Goal: Check status: Check status

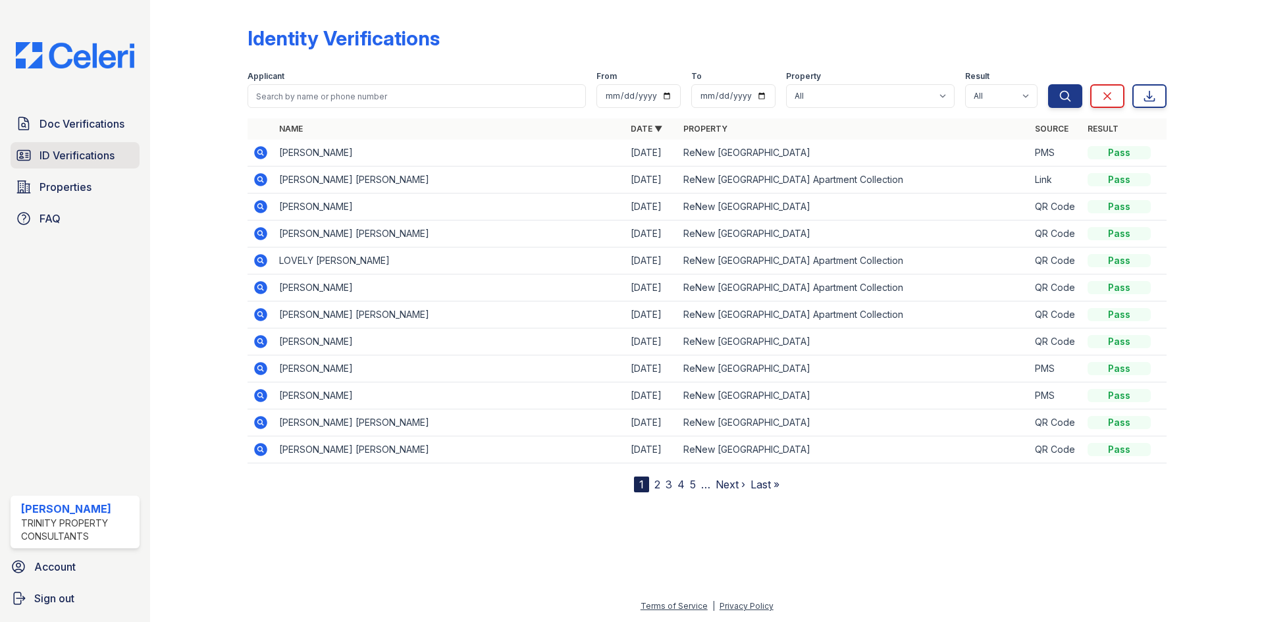
click at [60, 167] on link "ID Verifications" at bounding box center [75, 155] width 129 height 26
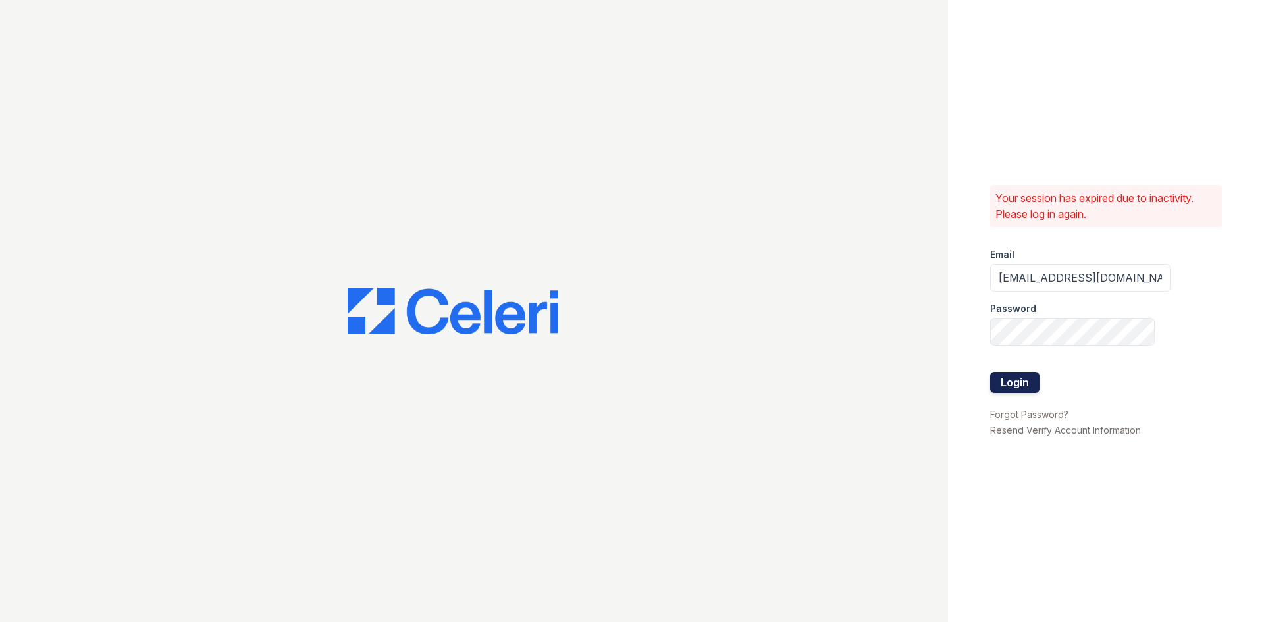
click at [1006, 373] on button "Login" at bounding box center [1014, 382] width 49 height 21
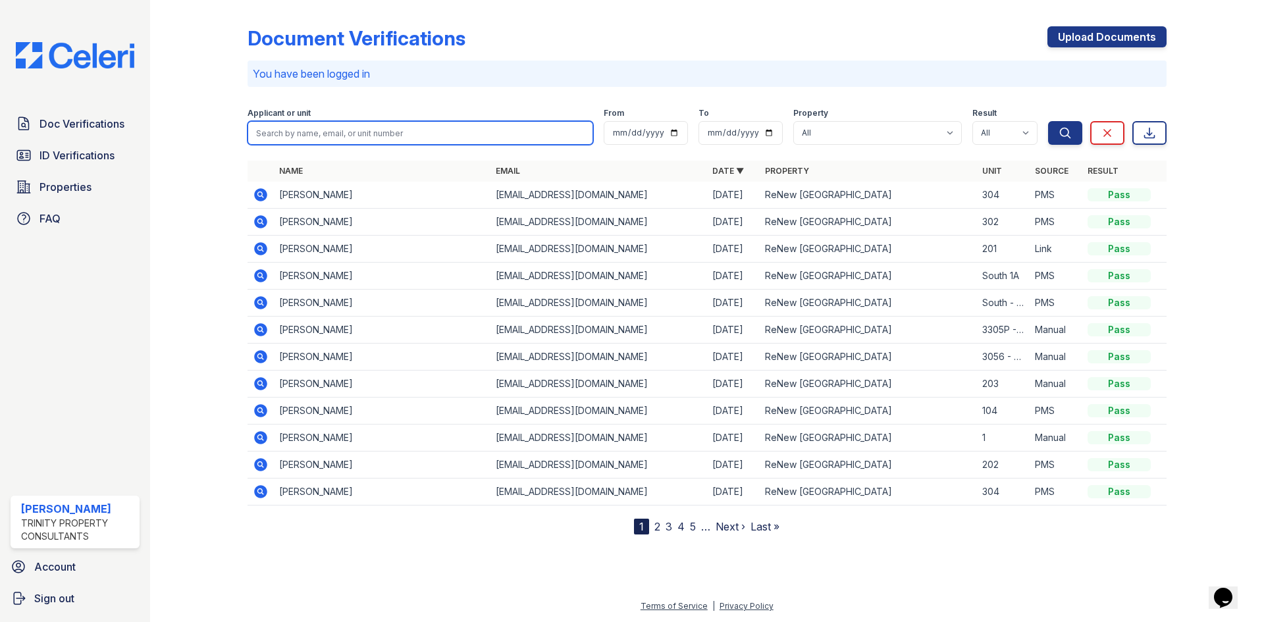
click at [362, 129] on input "search" at bounding box center [421, 133] width 346 height 24
type input "[PERSON_NAME]"
click at [1048, 121] on button "Search" at bounding box center [1065, 133] width 34 height 24
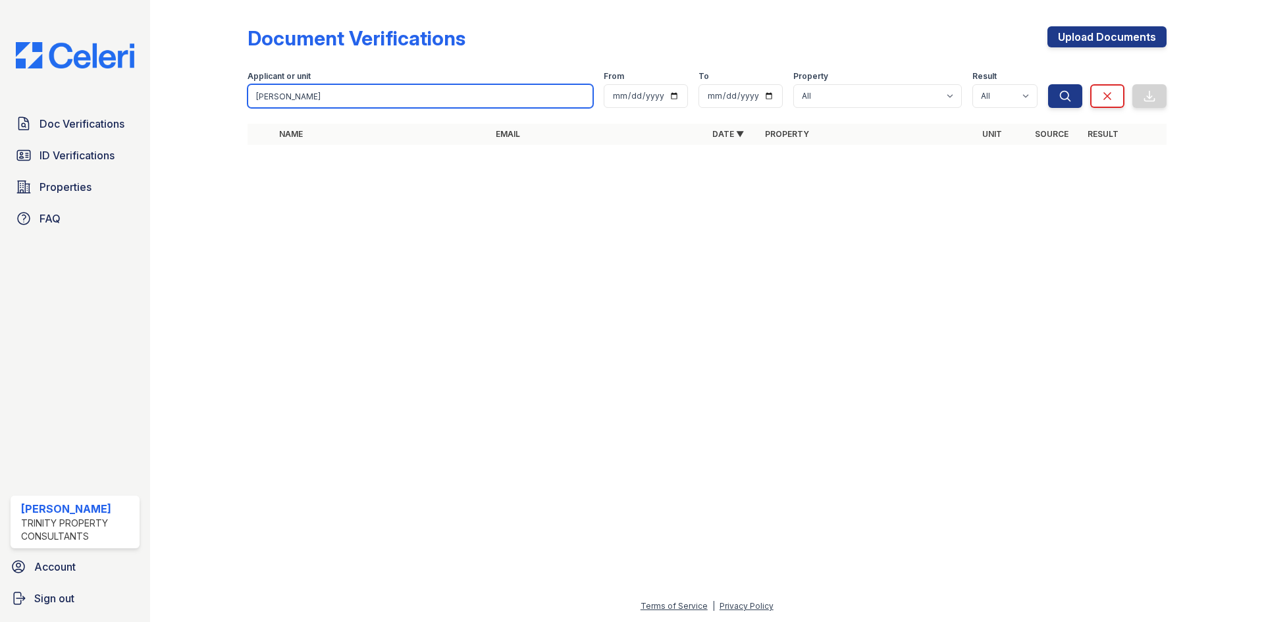
click at [329, 105] on input "brady" at bounding box center [421, 96] width 346 height 24
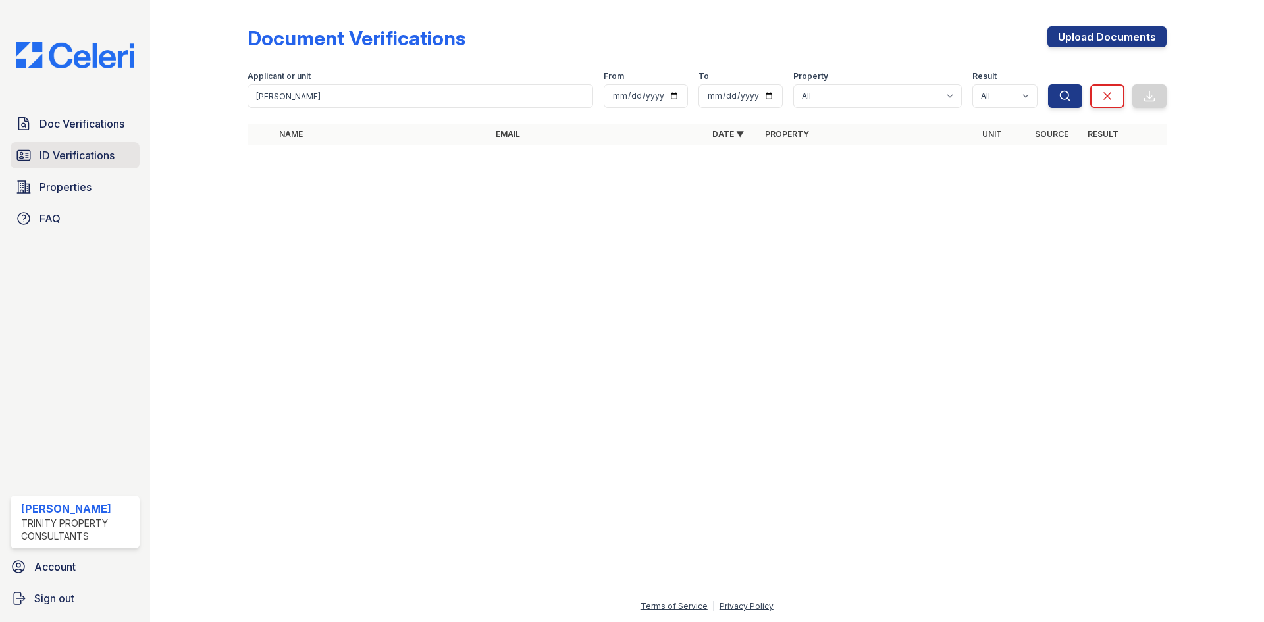
click at [94, 150] on span "ID Verifications" at bounding box center [77, 155] width 75 height 16
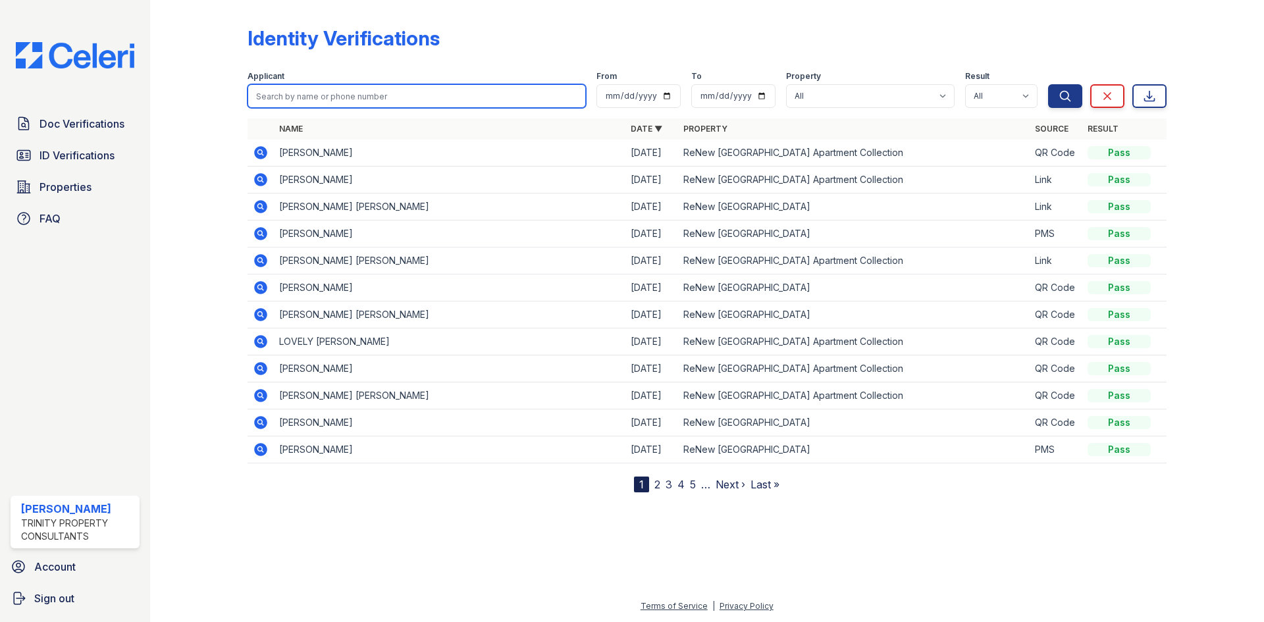
click at [316, 86] on input "search" at bounding box center [417, 96] width 338 height 24
type input "brady"
click at [1048, 84] on button "Search" at bounding box center [1065, 96] width 34 height 24
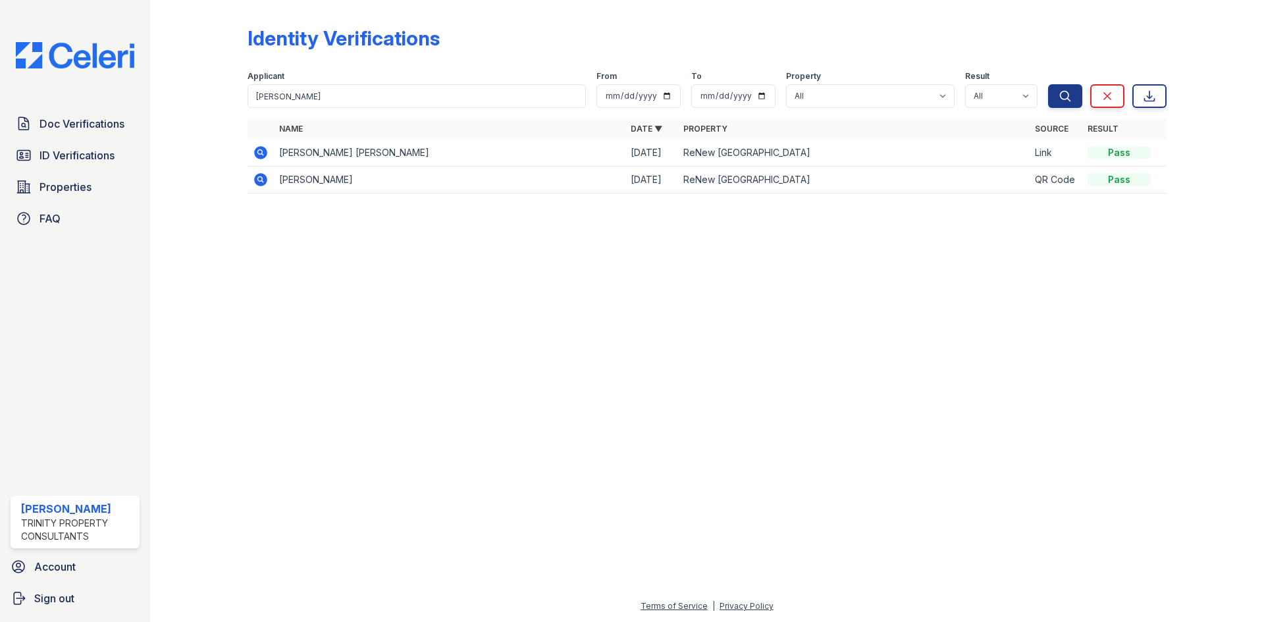
click at [259, 146] on icon at bounding box center [261, 153] width 16 height 16
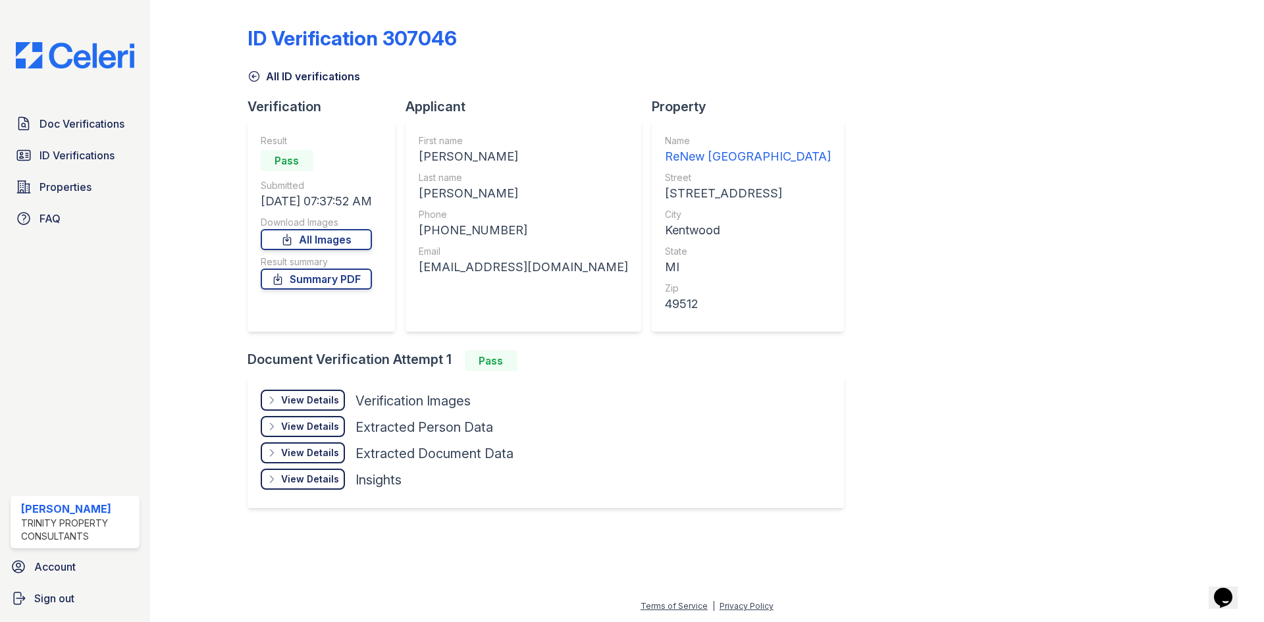
drag, startPoint x: 301, startPoint y: 394, endPoint x: 315, endPoint y: 401, distance: 15.9
click at [300, 394] on div "View Details" at bounding box center [310, 400] width 58 height 13
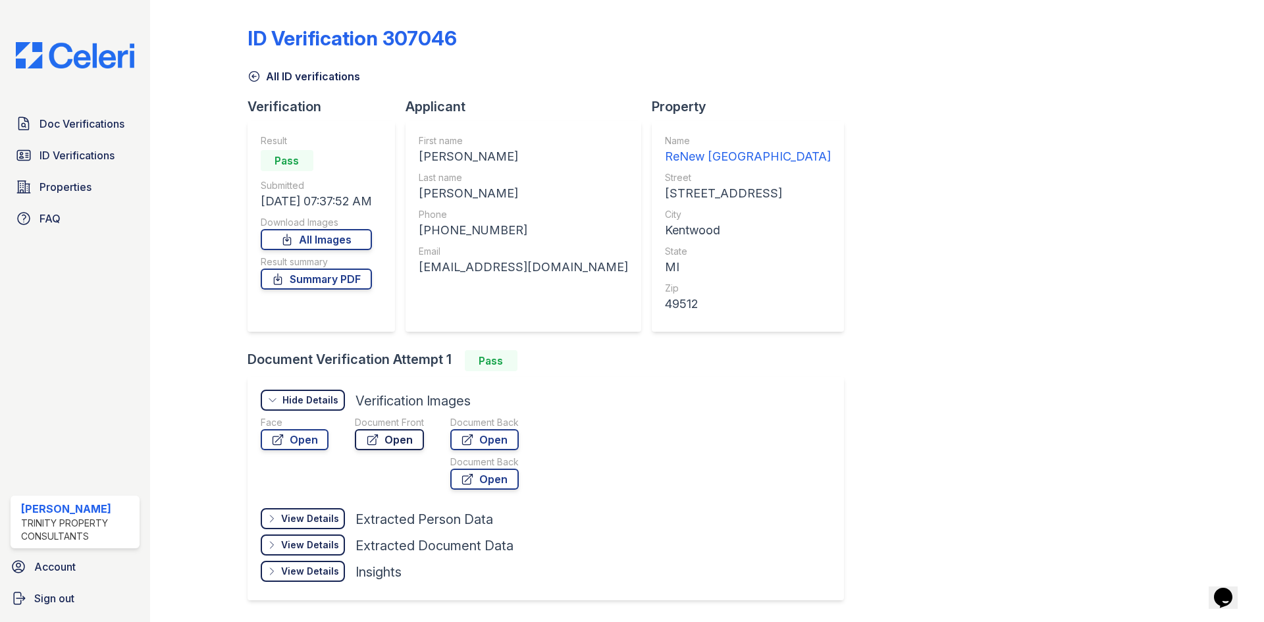
click at [378, 437] on icon at bounding box center [372, 439] width 13 height 13
click at [503, 441] on link "Open" at bounding box center [484, 439] width 68 height 21
click at [284, 285] on icon at bounding box center [277, 279] width 13 height 13
click at [53, 147] on span "ID Verifications" at bounding box center [77, 155] width 75 height 16
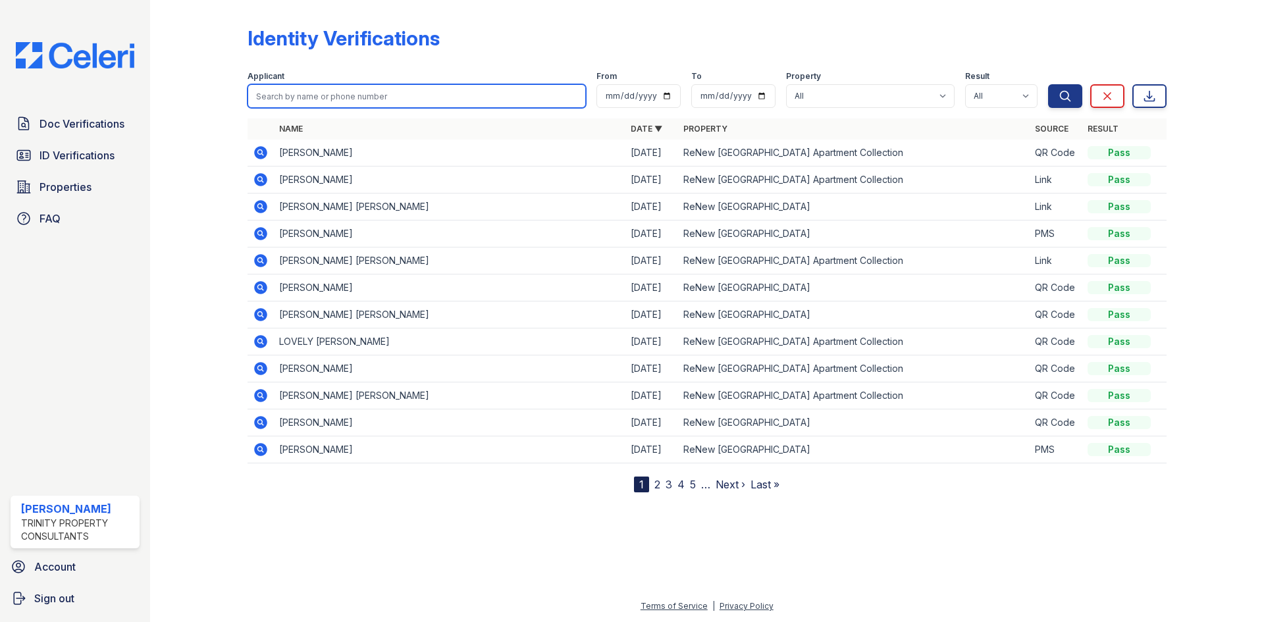
drag, startPoint x: 316, startPoint y: 105, endPoint x: 325, endPoint y: 90, distance: 18.3
click at [325, 90] on input "search" at bounding box center [417, 96] width 338 height 24
type input "gauth"
click at [1048, 84] on button "Search" at bounding box center [1065, 96] width 34 height 24
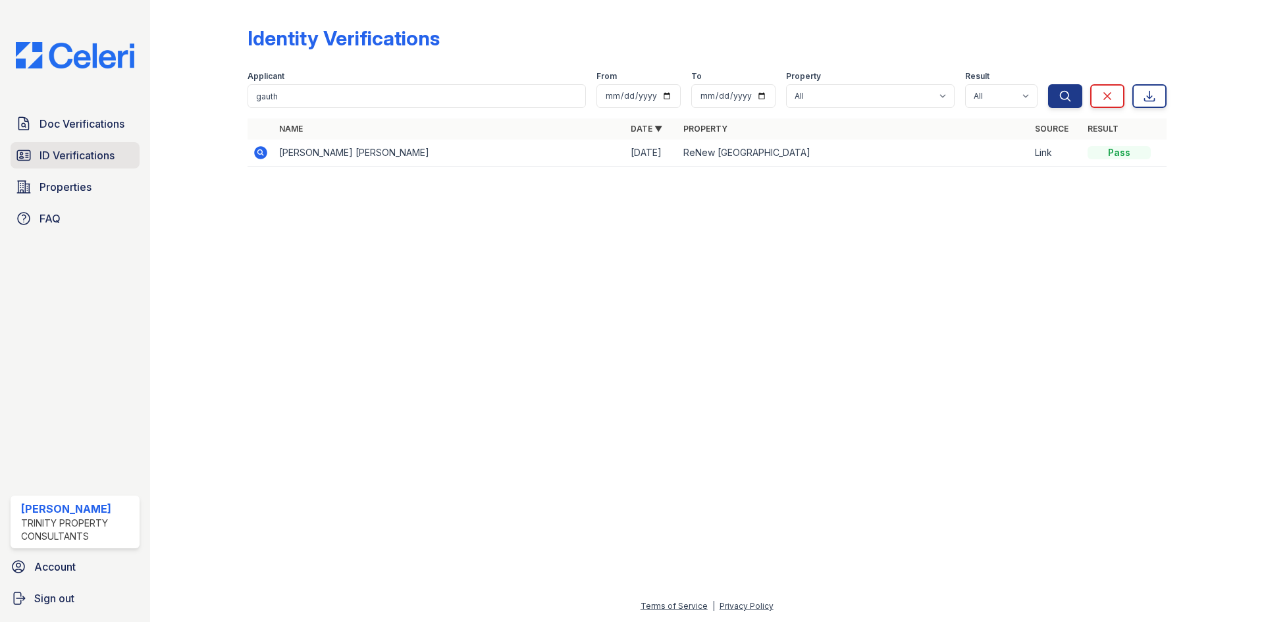
click at [65, 157] on span "ID Verifications" at bounding box center [77, 155] width 75 height 16
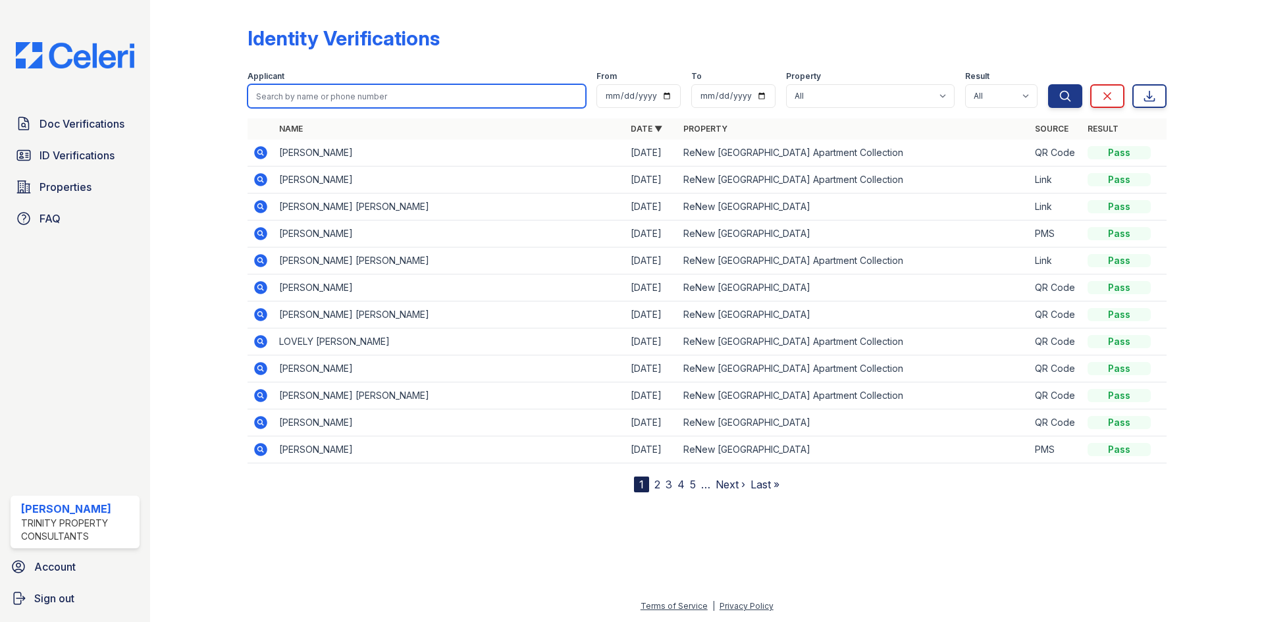
click at [279, 99] on input "search" at bounding box center [417, 96] width 338 height 24
type input "gauth"
click at [1048, 84] on button "Search" at bounding box center [1065, 96] width 34 height 24
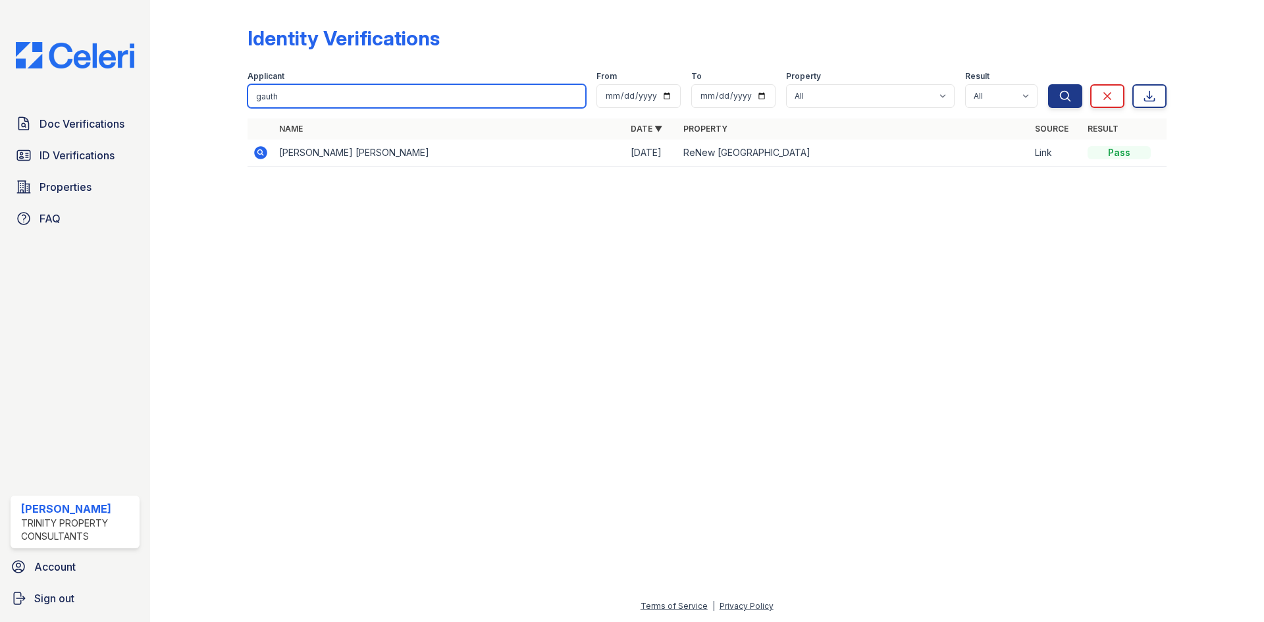
click at [403, 99] on input "gauth" at bounding box center [417, 96] width 338 height 24
type input "travis"
click at [1048, 84] on button "Search" at bounding box center [1065, 96] width 34 height 24
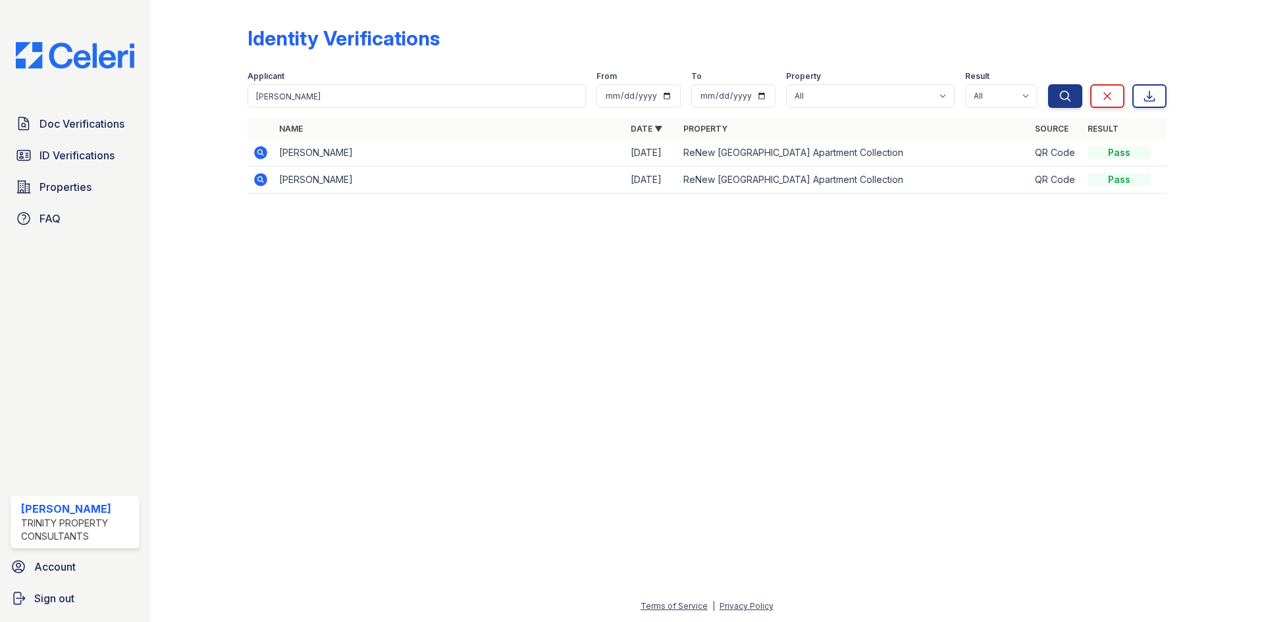
click at [257, 147] on icon at bounding box center [260, 152] width 13 height 13
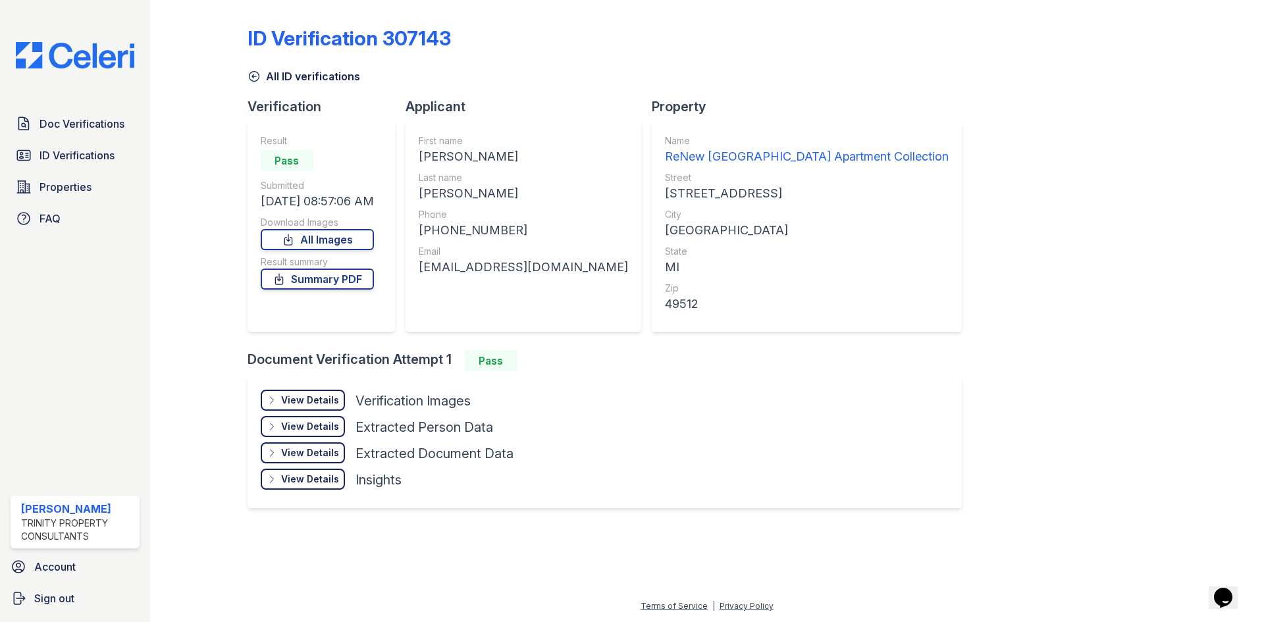
click at [332, 392] on div "View Details Details" at bounding box center [303, 400] width 84 height 21
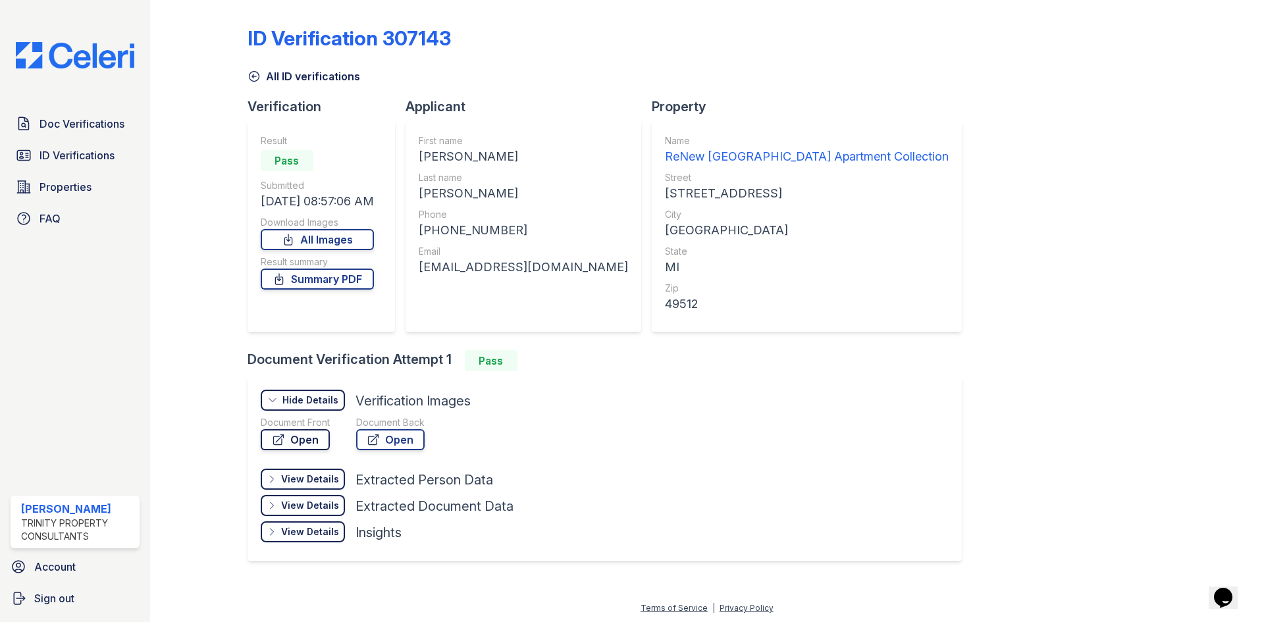
click at [312, 440] on link "Open" at bounding box center [295, 439] width 69 height 21
click at [390, 440] on link "Open" at bounding box center [390, 439] width 68 height 21
click at [309, 281] on link "Summary PDF" at bounding box center [317, 279] width 113 height 21
click at [68, 183] on span "Properties" at bounding box center [66, 187] width 52 height 16
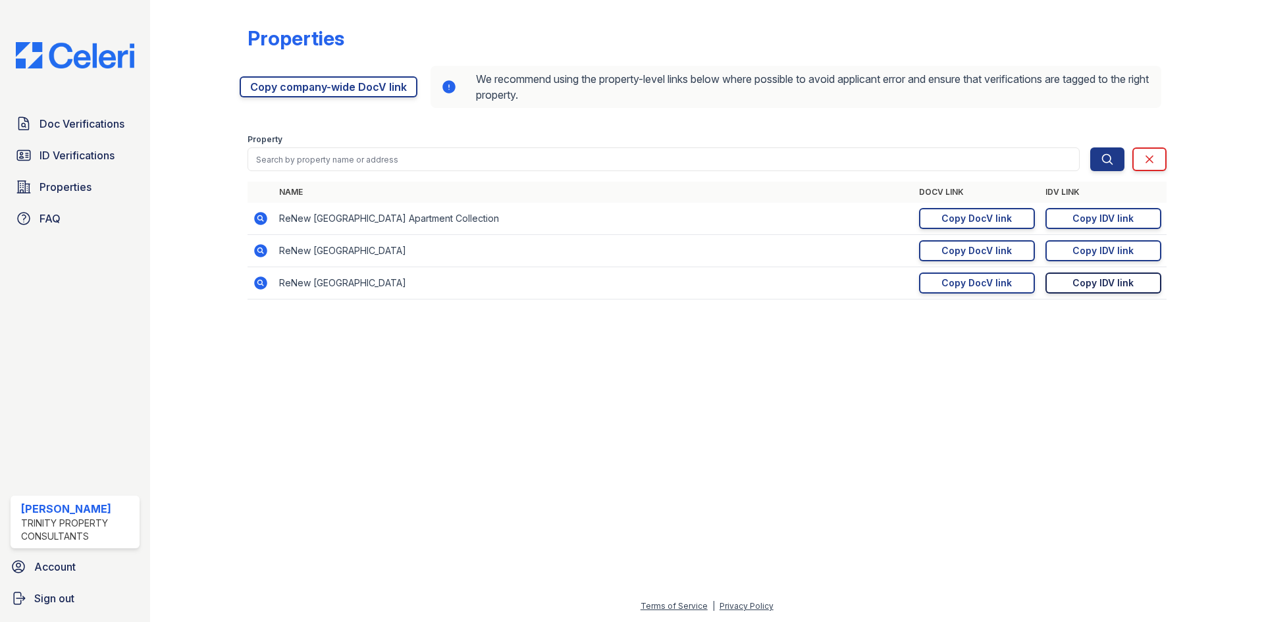
drag, startPoint x: 1104, startPoint y: 287, endPoint x: 1115, endPoint y: 284, distance: 10.9
click at [1104, 287] on div "Copy IDV link" at bounding box center [1103, 283] width 61 height 13
click at [1083, 43] on div "Properties" at bounding box center [707, 43] width 919 height 34
click at [51, 171] on div "Doc Verifications ID Verifications Properties FAQ" at bounding box center [75, 171] width 140 height 121
drag, startPoint x: 59, startPoint y: 159, endPoint x: 83, endPoint y: 159, distance: 24.4
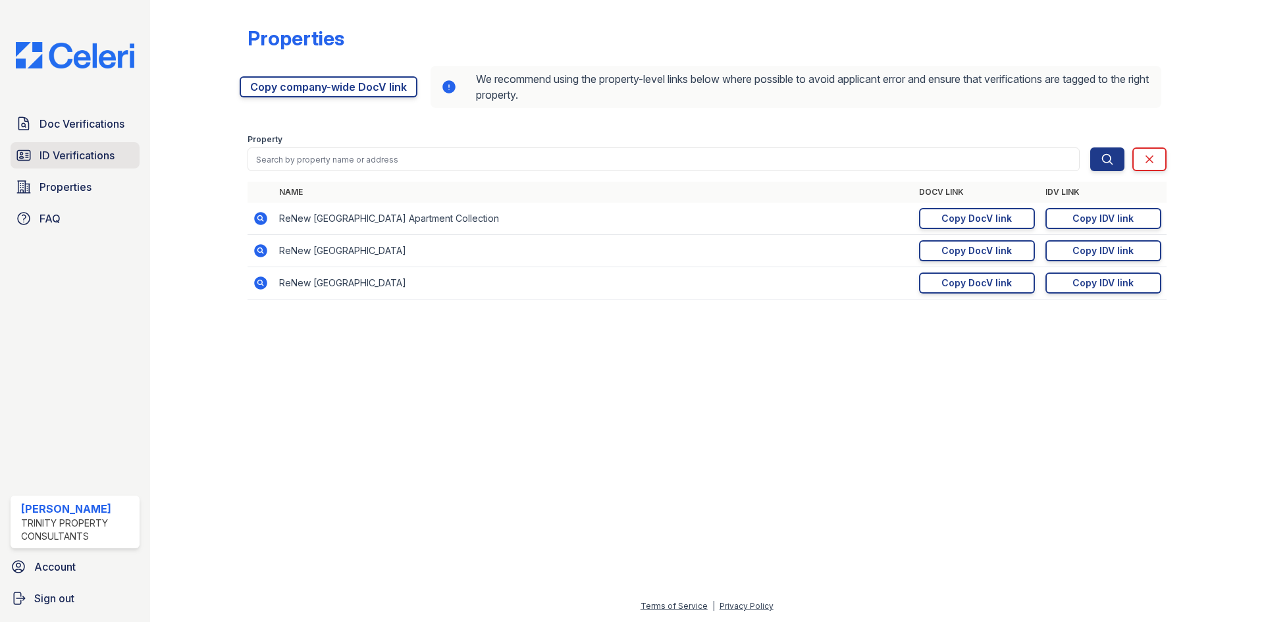
click at [59, 159] on span "ID Verifications" at bounding box center [77, 155] width 75 height 16
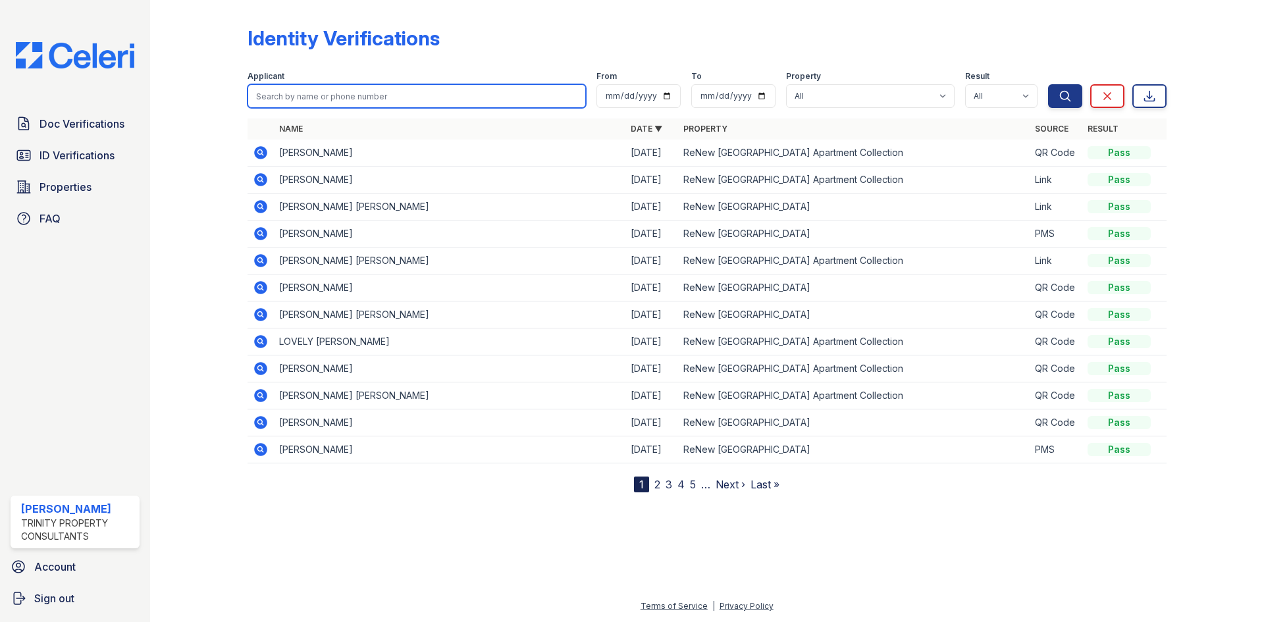
click at [350, 91] on input "search" at bounding box center [417, 96] width 338 height 24
type input "steve"
click at [1048, 84] on button "Search" at bounding box center [1065, 96] width 34 height 24
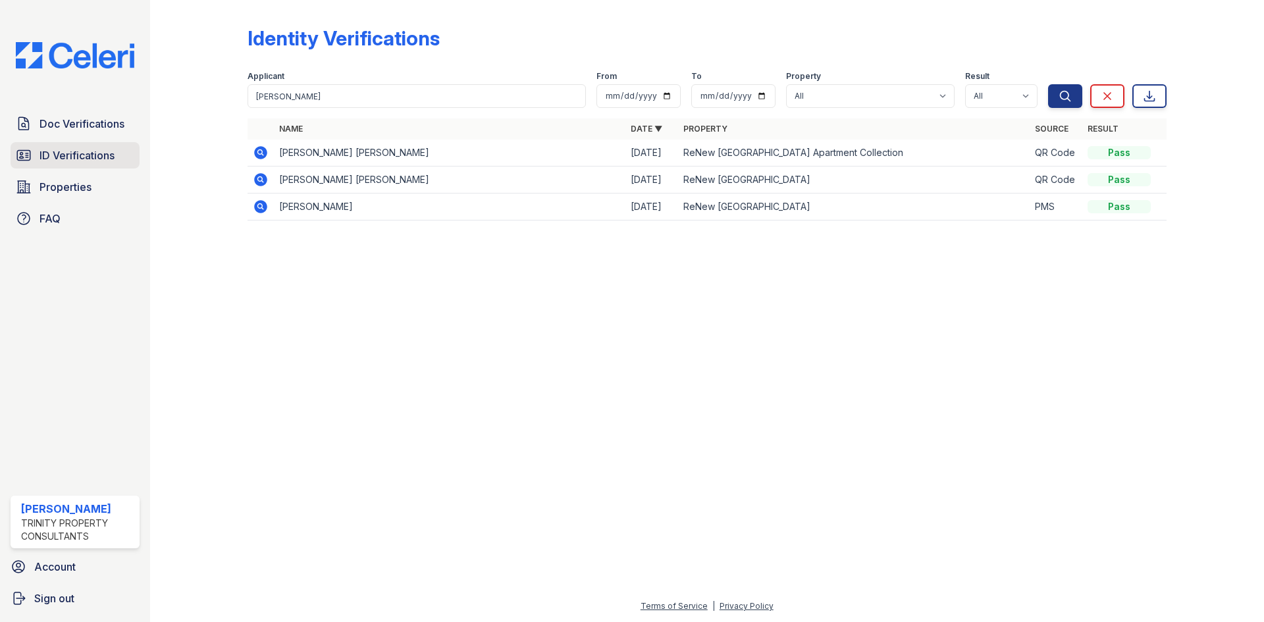
click at [69, 148] on span "ID Verifications" at bounding box center [77, 155] width 75 height 16
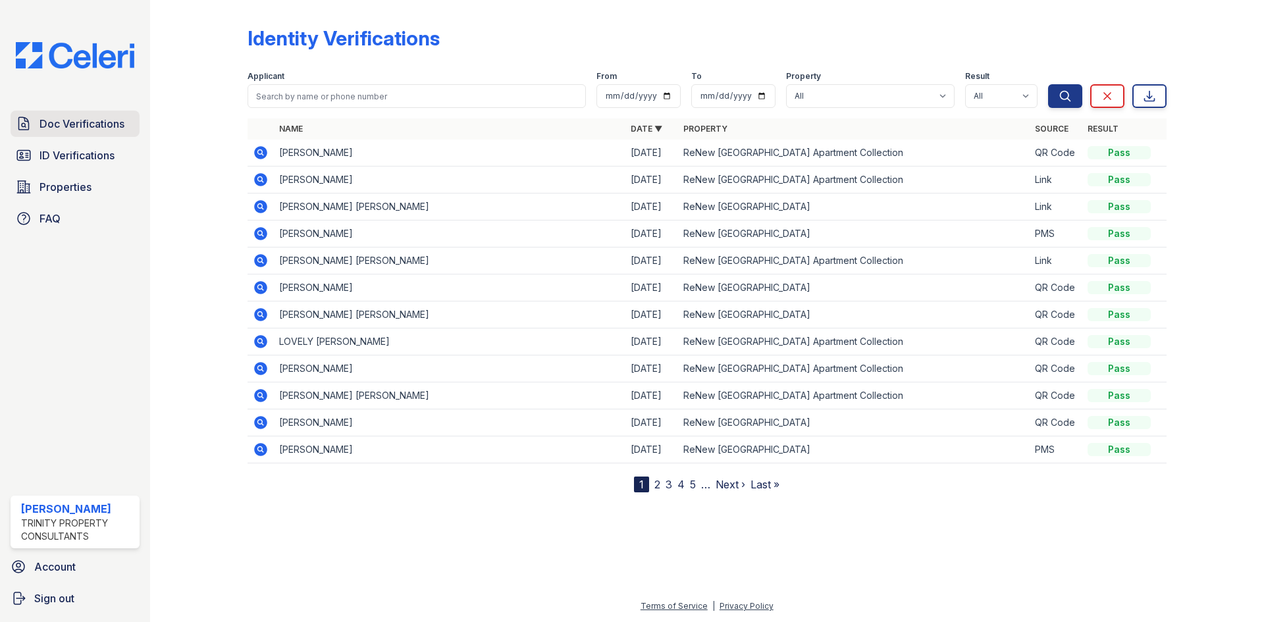
drag, startPoint x: 90, startPoint y: 128, endPoint x: 98, endPoint y: 128, distance: 7.9
click at [90, 128] on span "Doc Verifications" at bounding box center [82, 124] width 85 height 16
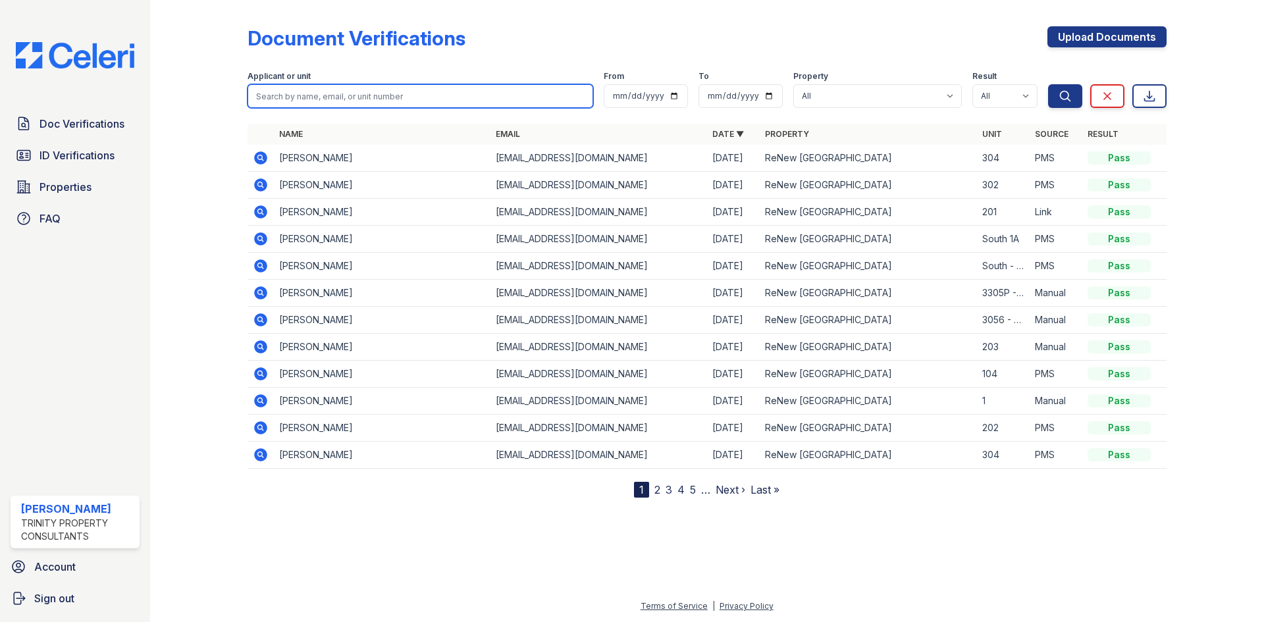
click at [360, 98] on input "search" at bounding box center [421, 96] width 346 height 24
type input "gauth"
click at [1048, 84] on button "Search" at bounding box center [1065, 96] width 34 height 24
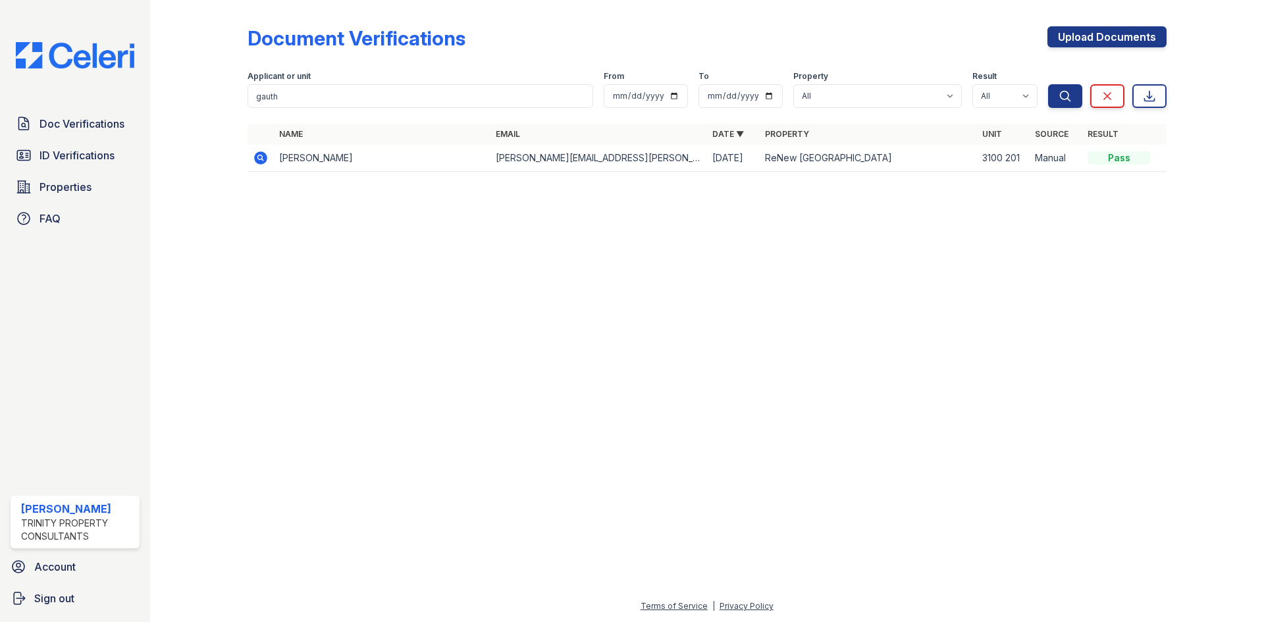
click at [249, 152] on td at bounding box center [261, 158] width 26 height 27
click at [254, 155] on icon at bounding box center [261, 158] width 16 height 16
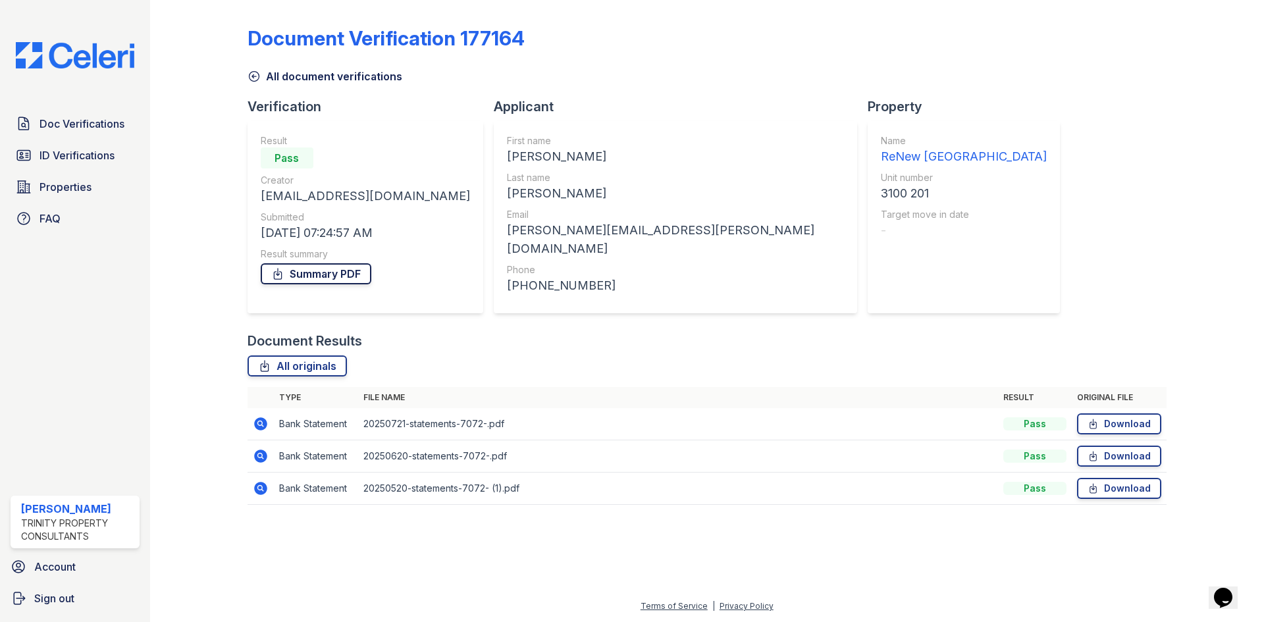
click at [350, 280] on link "Summary PDF" at bounding box center [316, 273] width 111 height 21
click at [1102, 419] on link "Download" at bounding box center [1119, 424] width 84 height 21
click at [1143, 451] on link "Download" at bounding box center [1119, 456] width 84 height 21
click at [1136, 478] on link "Download" at bounding box center [1119, 488] width 84 height 21
click at [61, 162] on span "ID Verifications" at bounding box center [77, 155] width 75 height 16
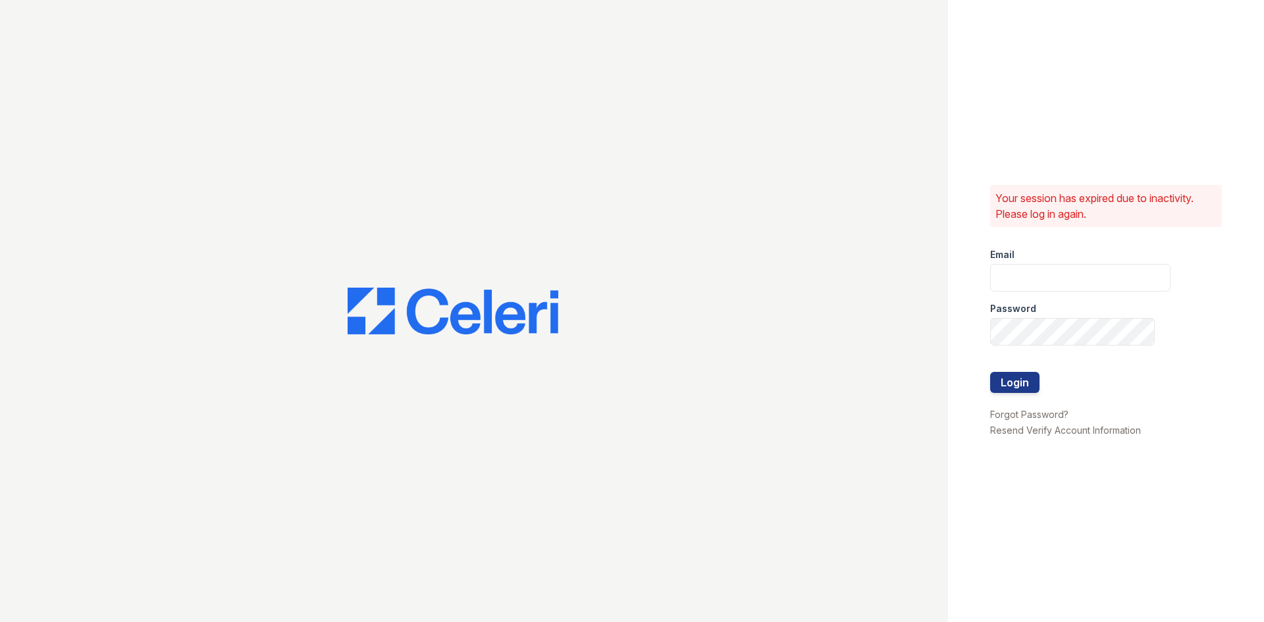
type input "tgibson@trinity-pm.com"
click at [1018, 377] on button "Login" at bounding box center [1014, 382] width 49 height 21
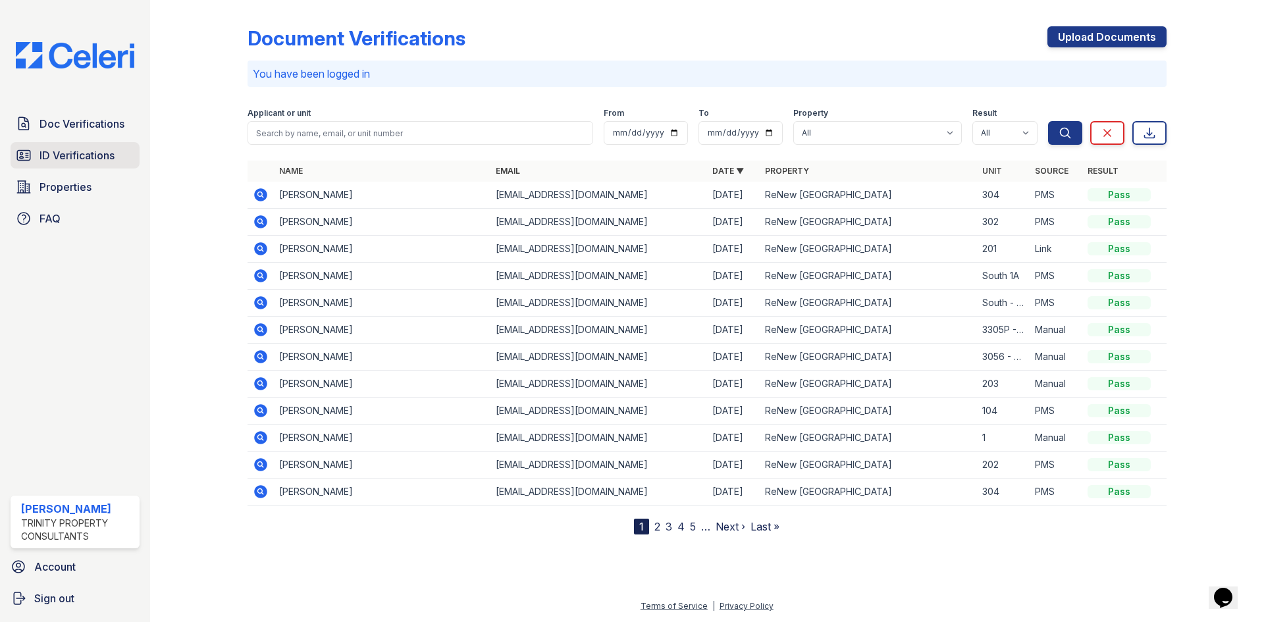
click at [70, 151] on span "ID Verifications" at bounding box center [77, 155] width 75 height 16
